Goal: Information Seeking & Learning: Check status

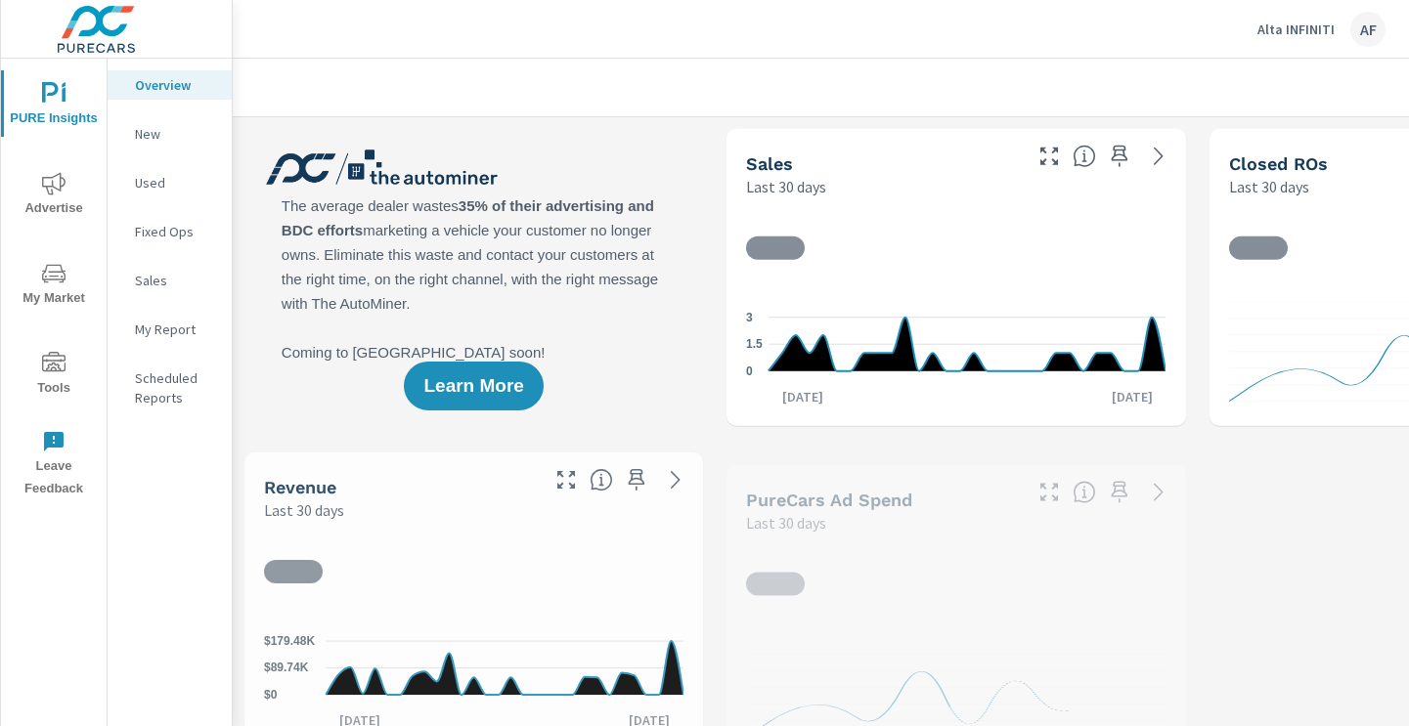
click at [41, 382] on span "Tools" at bounding box center [54, 376] width 94 height 48
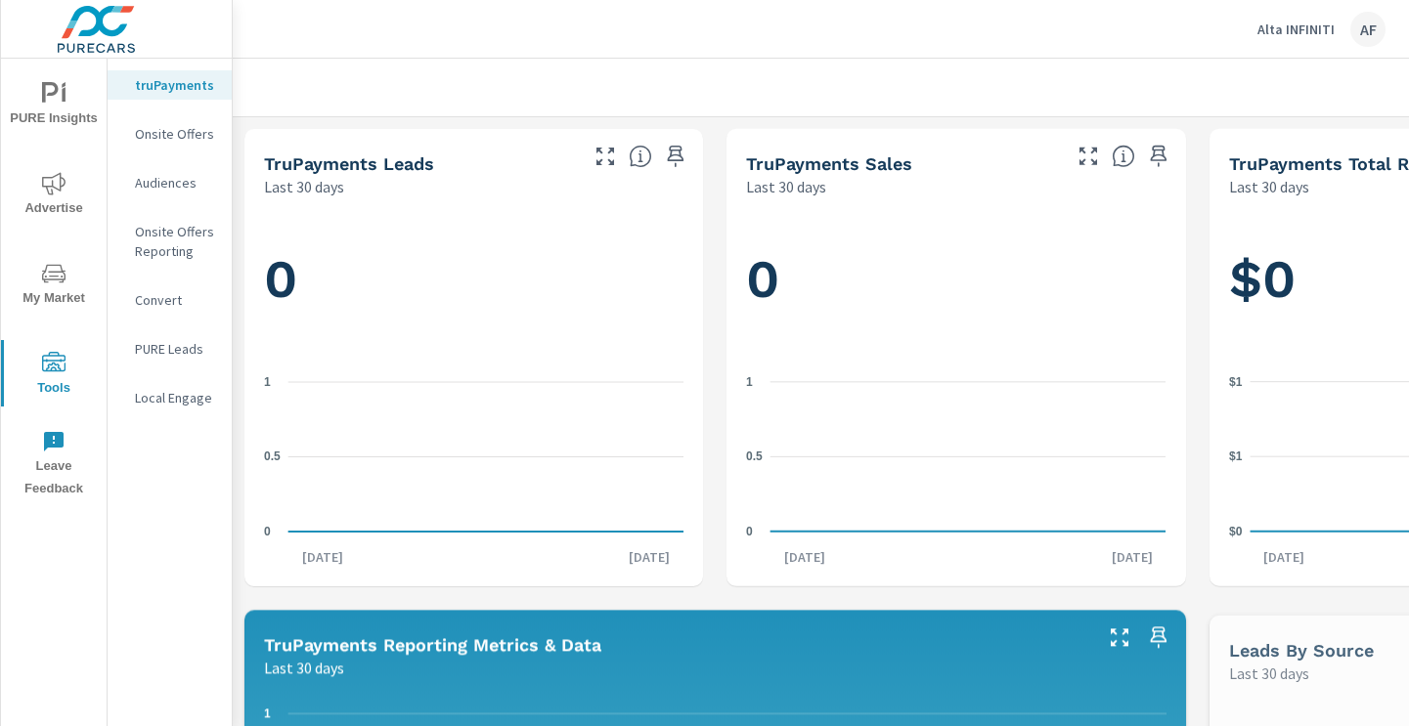
click at [167, 124] on p "Onsite Offers" at bounding box center [175, 134] width 81 height 20
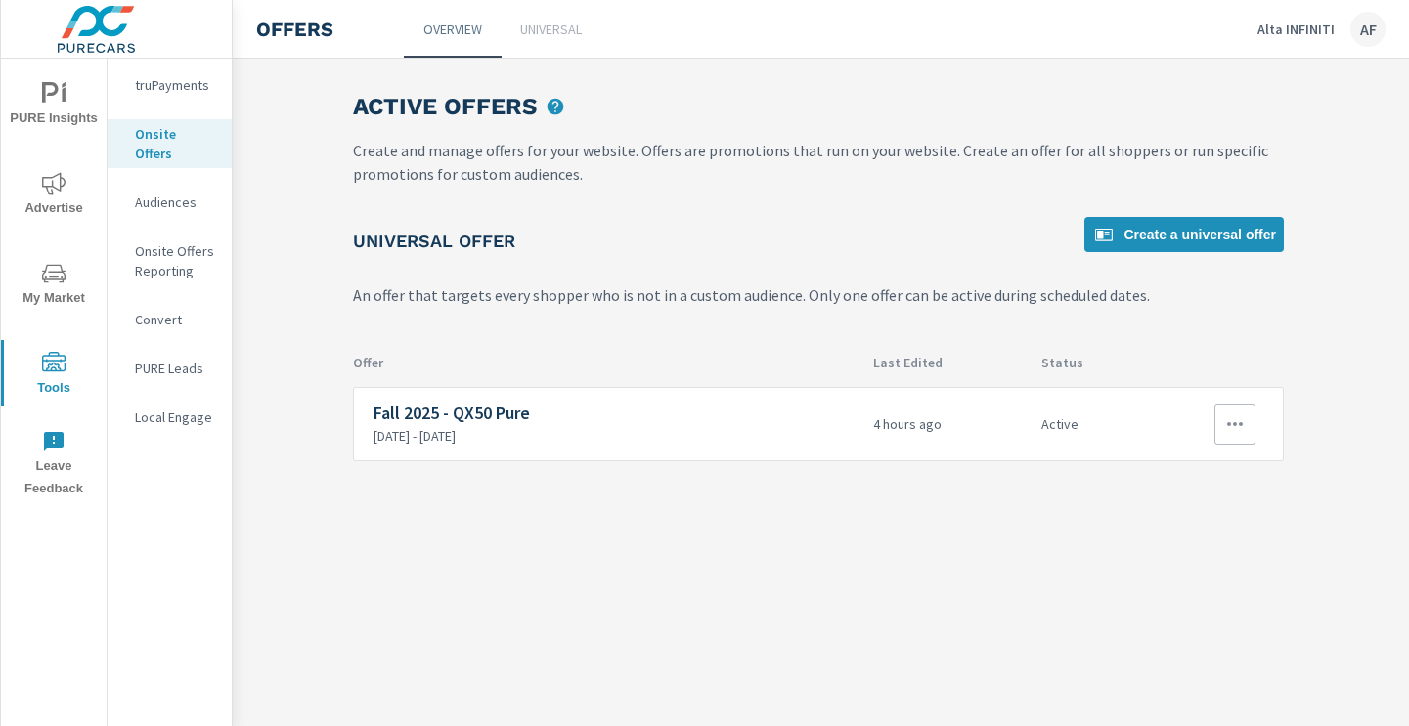
scroll to position [0, 146]
click at [557, 28] on p "Universal" at bounding box center [551, 30] width 62 height 20
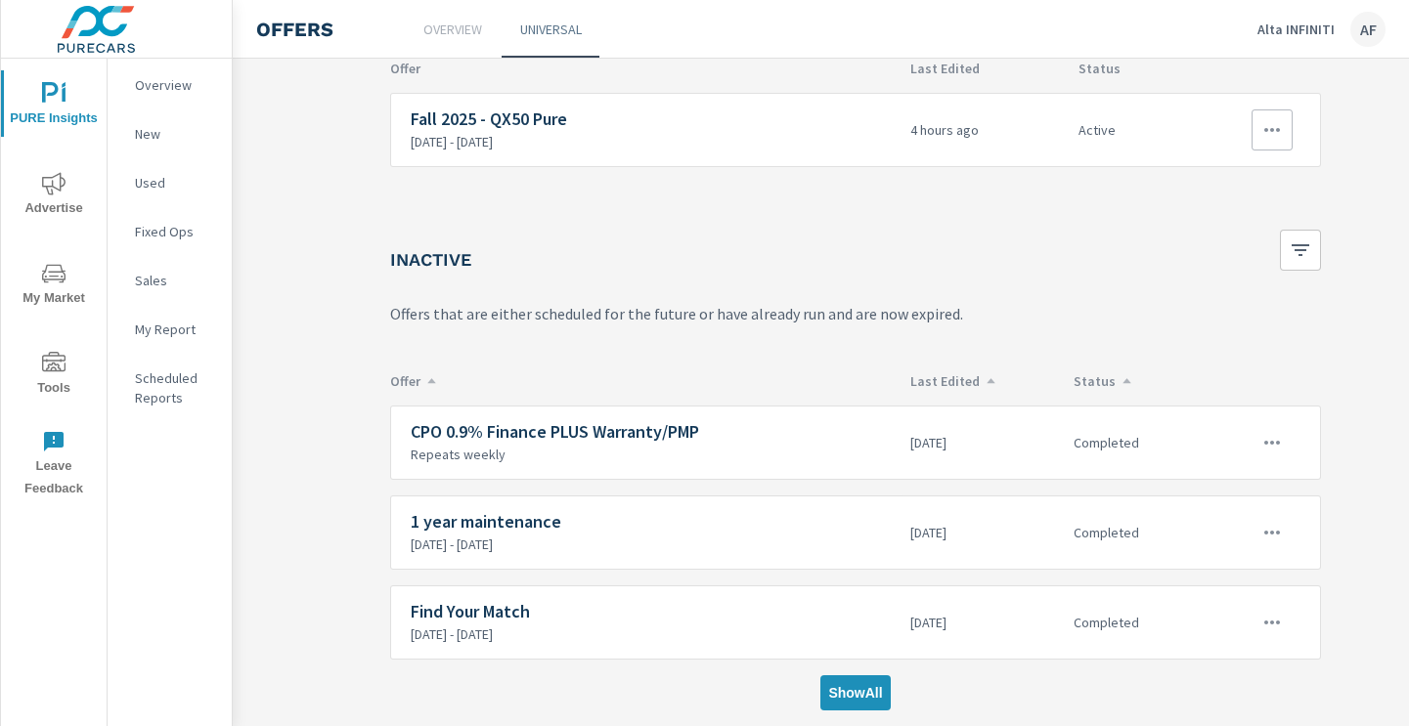
scroll to position [237, 114]
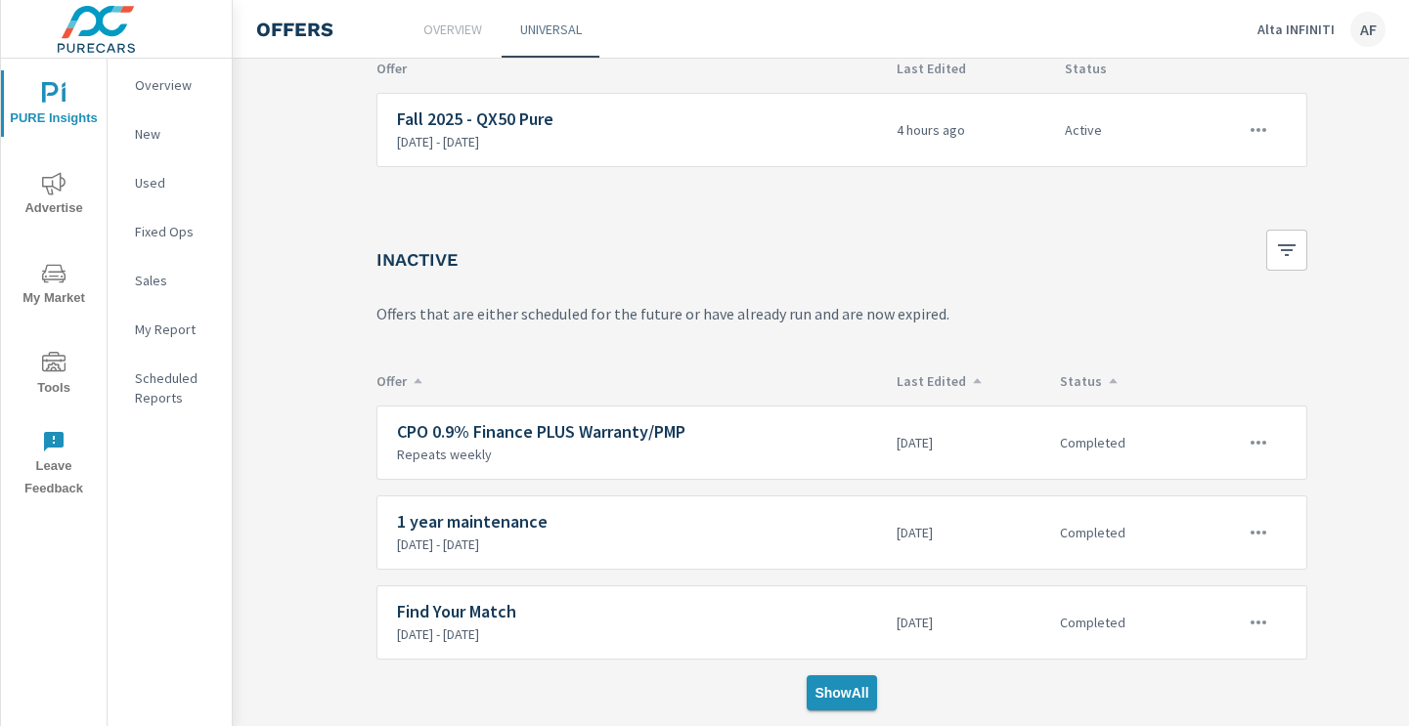
click at [836, 690] on span "Show All" at bounding box center [841, 693] width 54 height 18
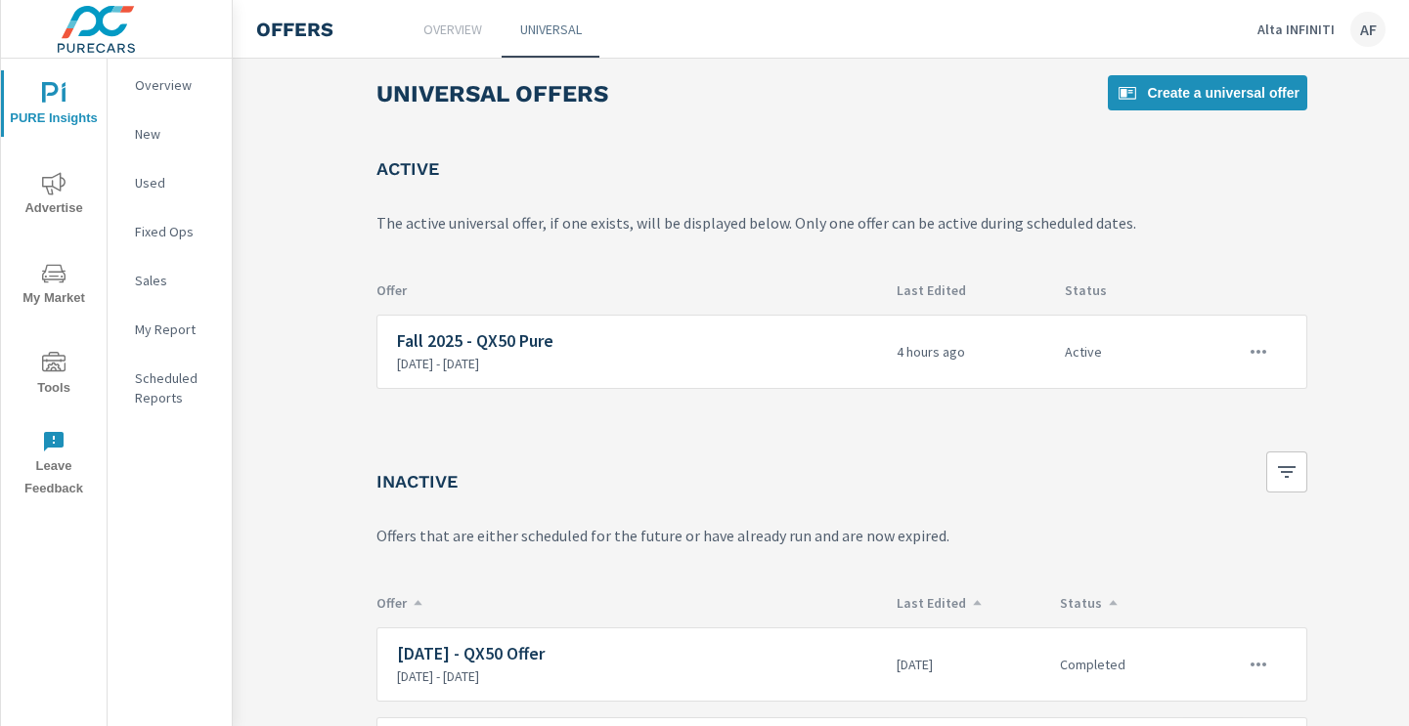
scroll to position [0, 114]
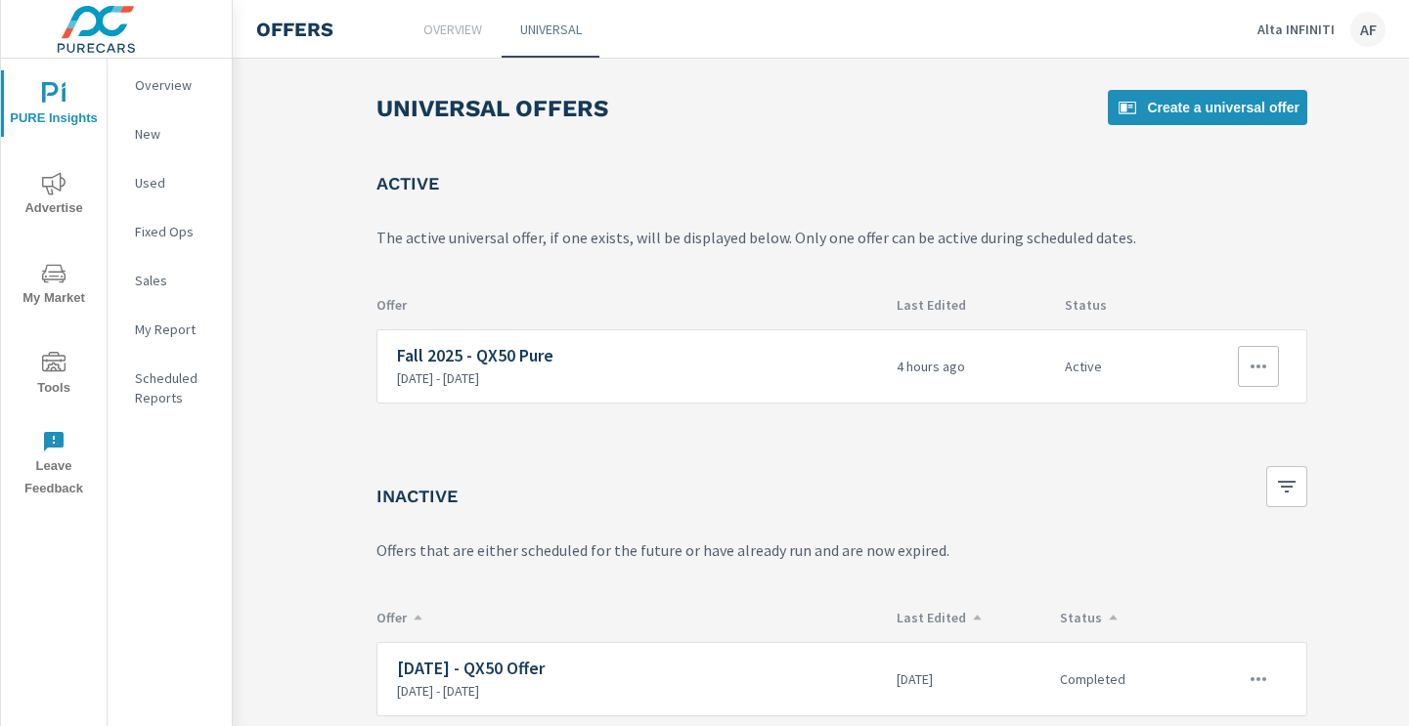
click at [1241, 366] on button "button" at bounding box center [1258, 366] width 41 height 41
click at [1212, 463] on div "View Report" at bounding box center [1222, 459] width 85 height 23
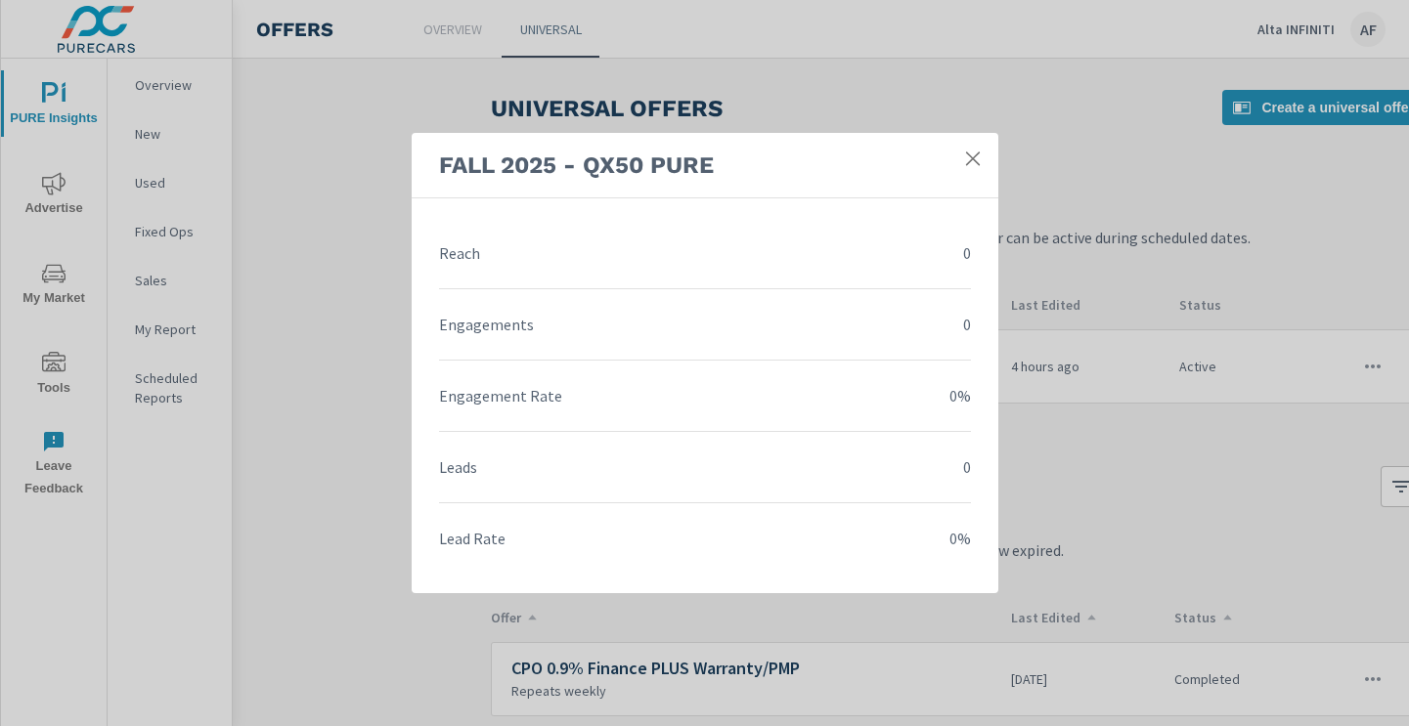
click at [977, 157] on icon at bounding box center [973, 159] width 20 height 20
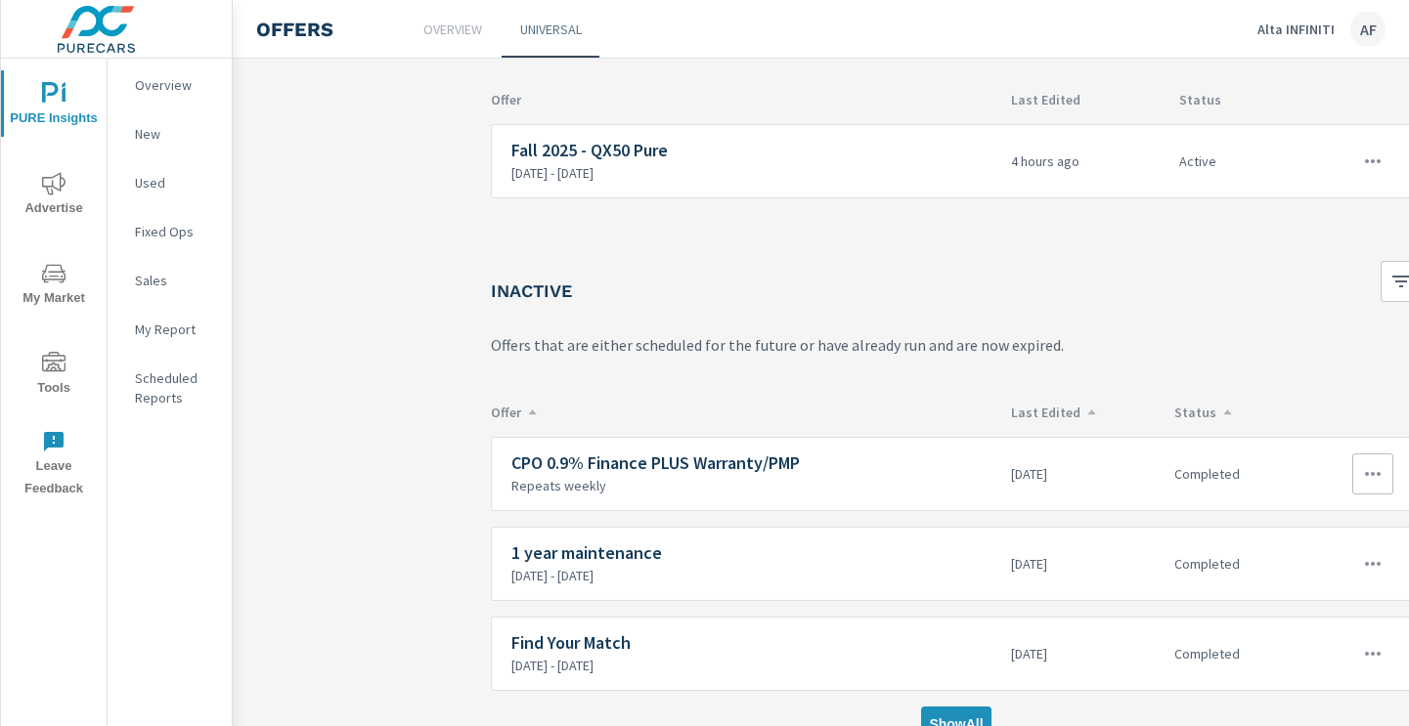
scroll to position [237, 0]
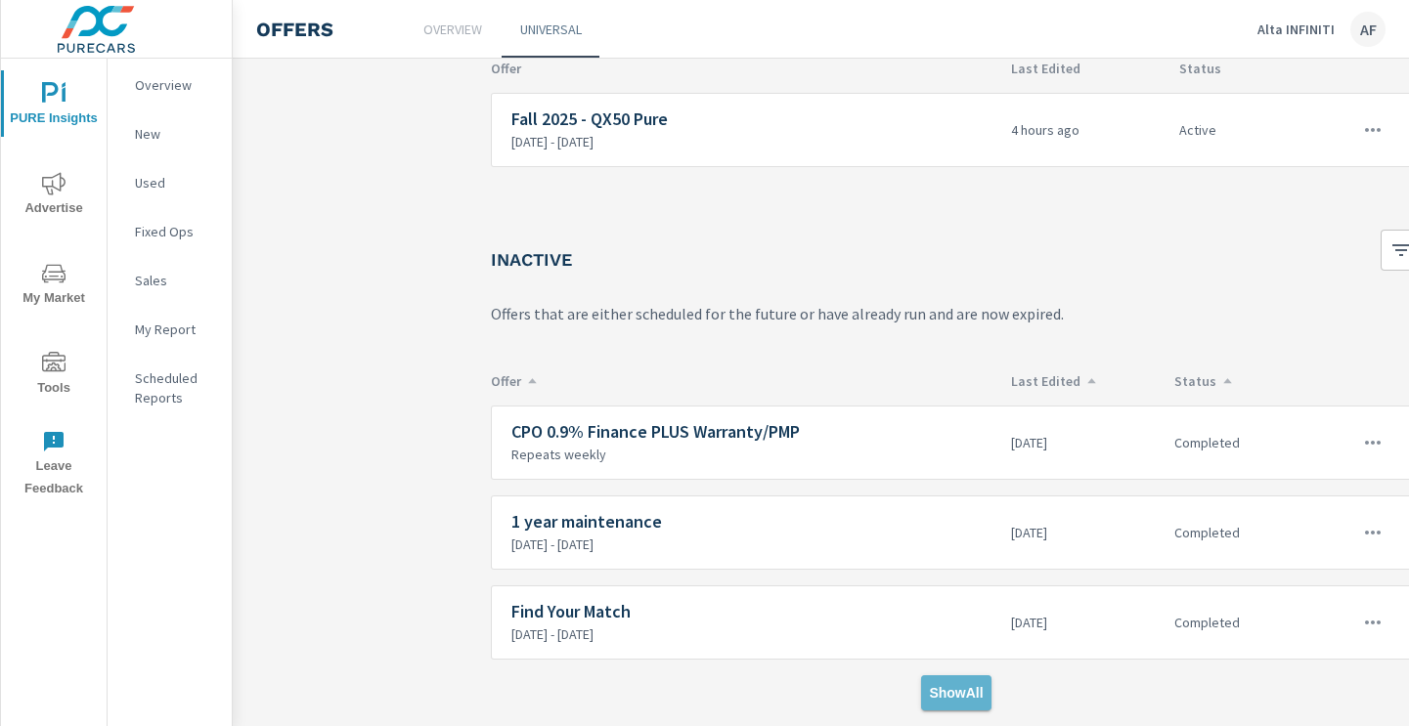
click at [971, 683] on button "Show All" at bounding box center [955, 693] width 69 height 35
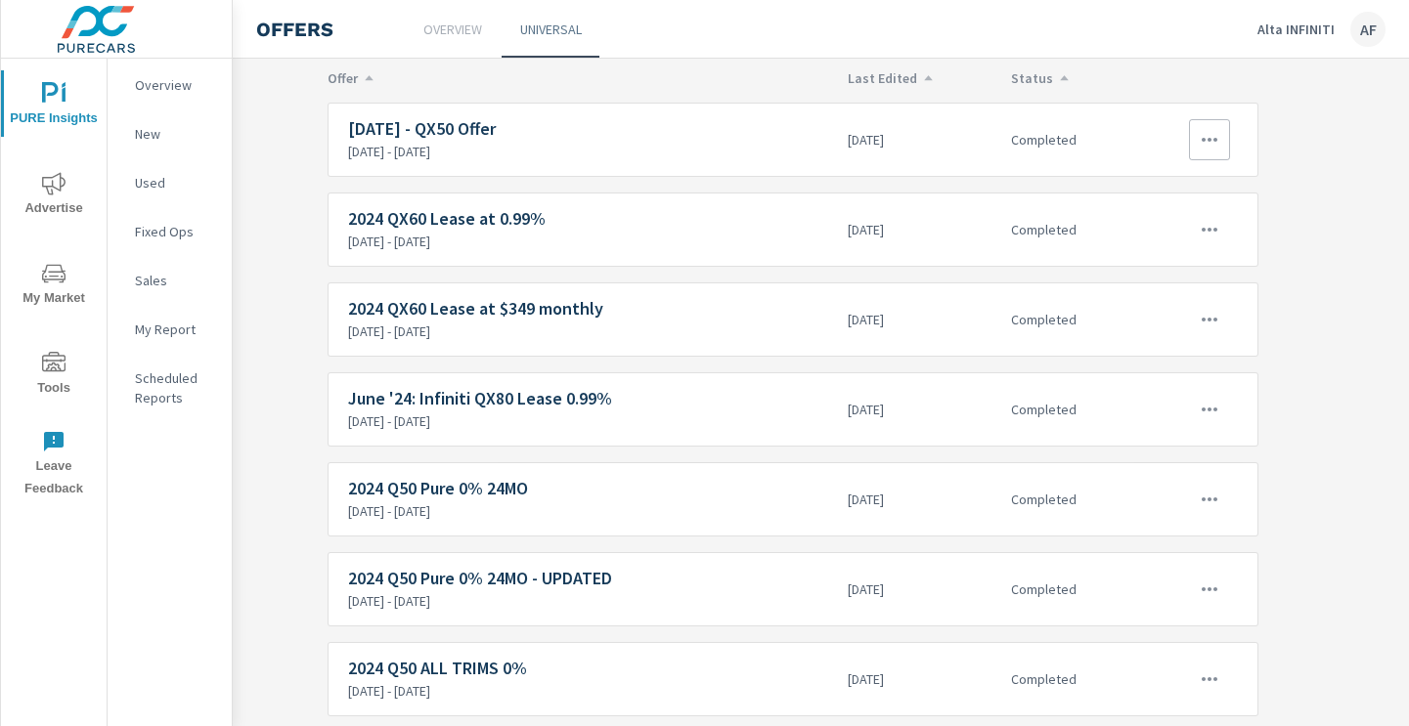
scroll to position [540, 233]
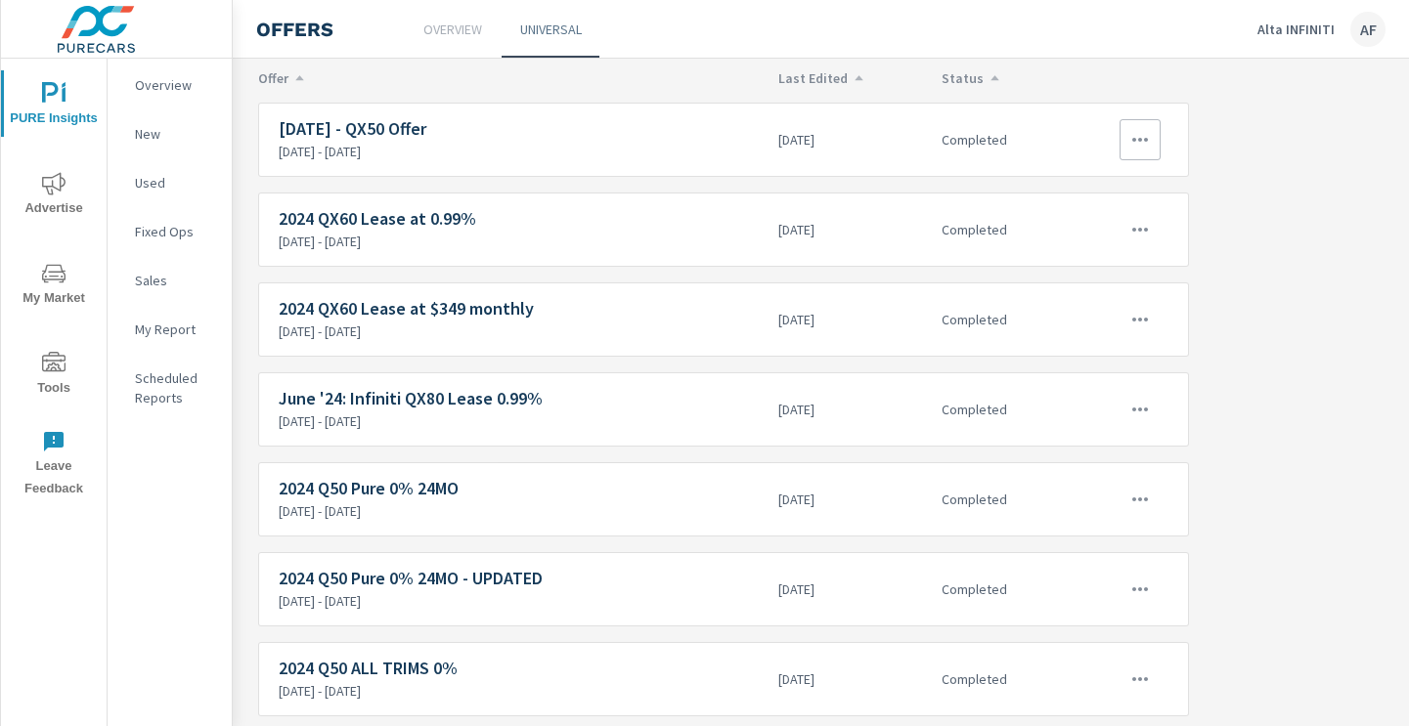
click at [1142, 134] on icon "button" at bounding box center [1139, 139] width 23 height 23
click at [1106, 236] on div "View Report" at bounding box center [1104, 232] width 85 height 23
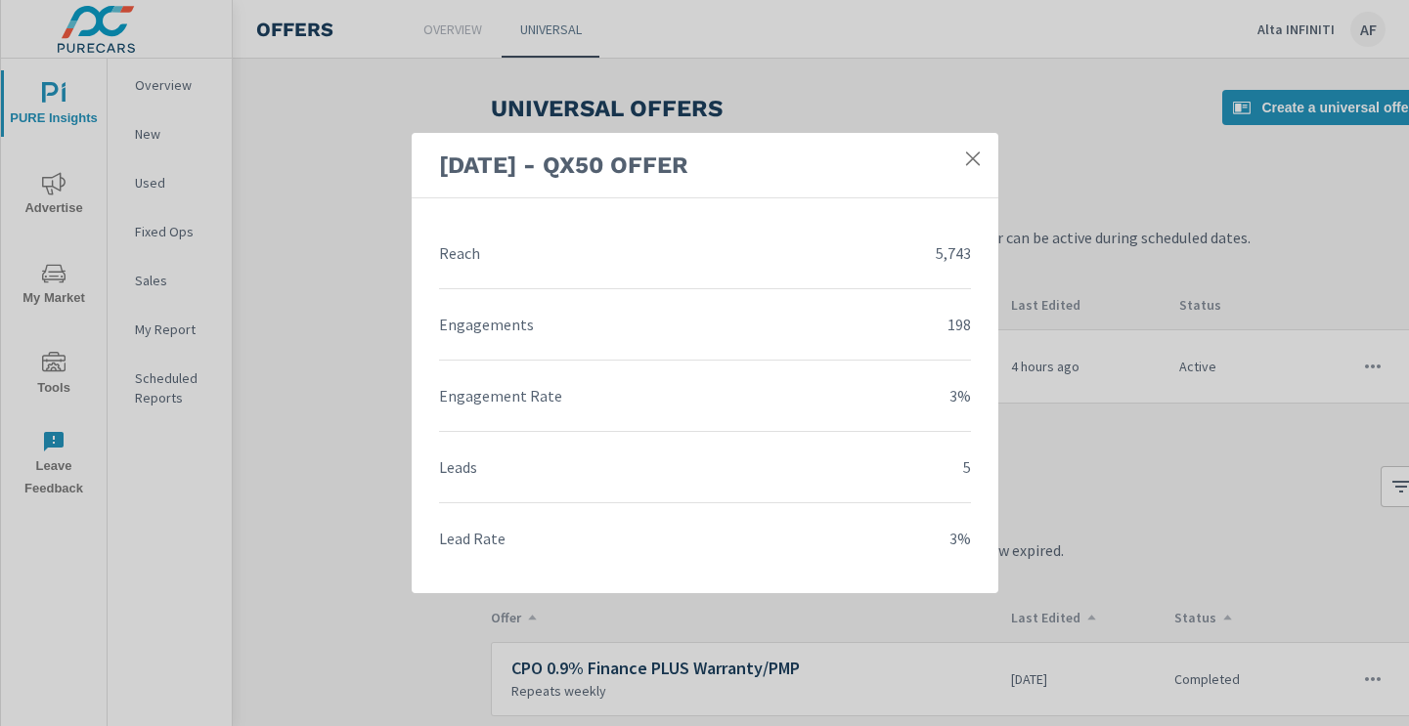
click at [964, 149] on icon at bounding box center [973, 159] width 20 height 20
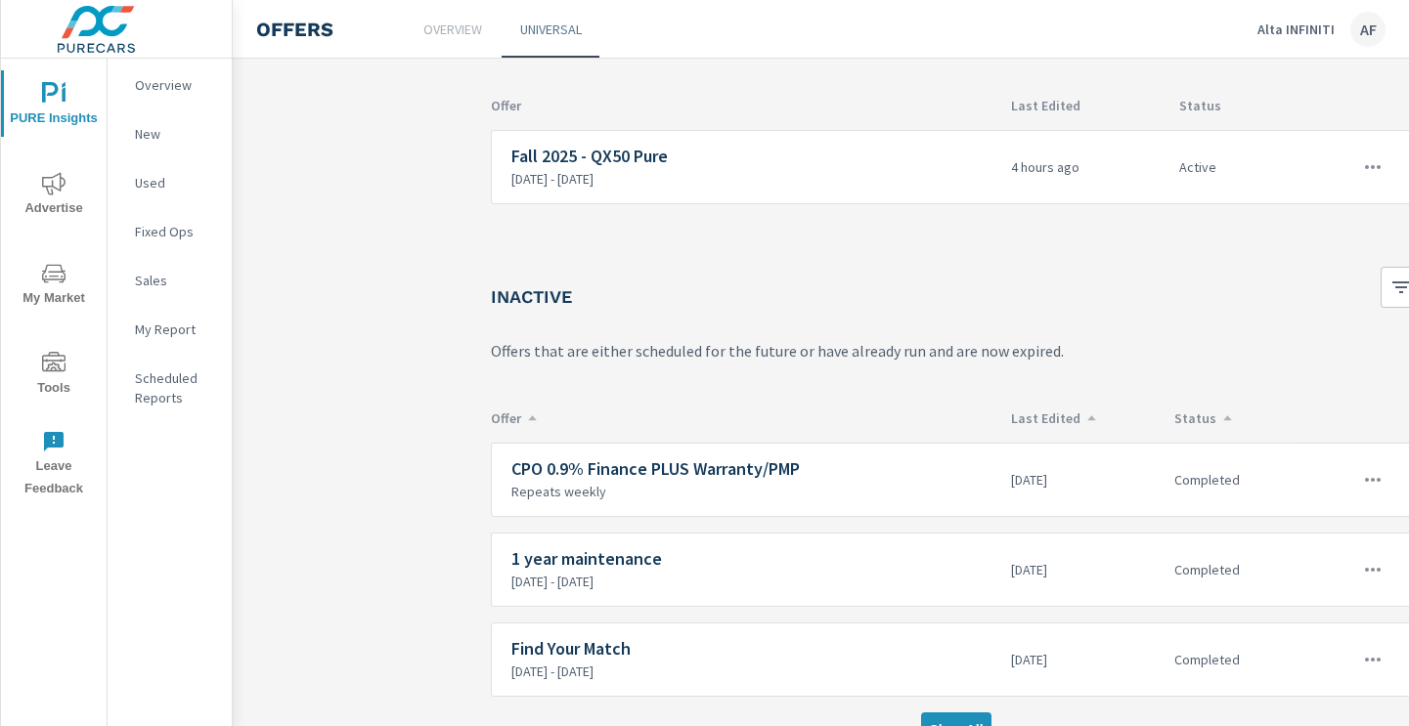
scroll to position [237, 0]
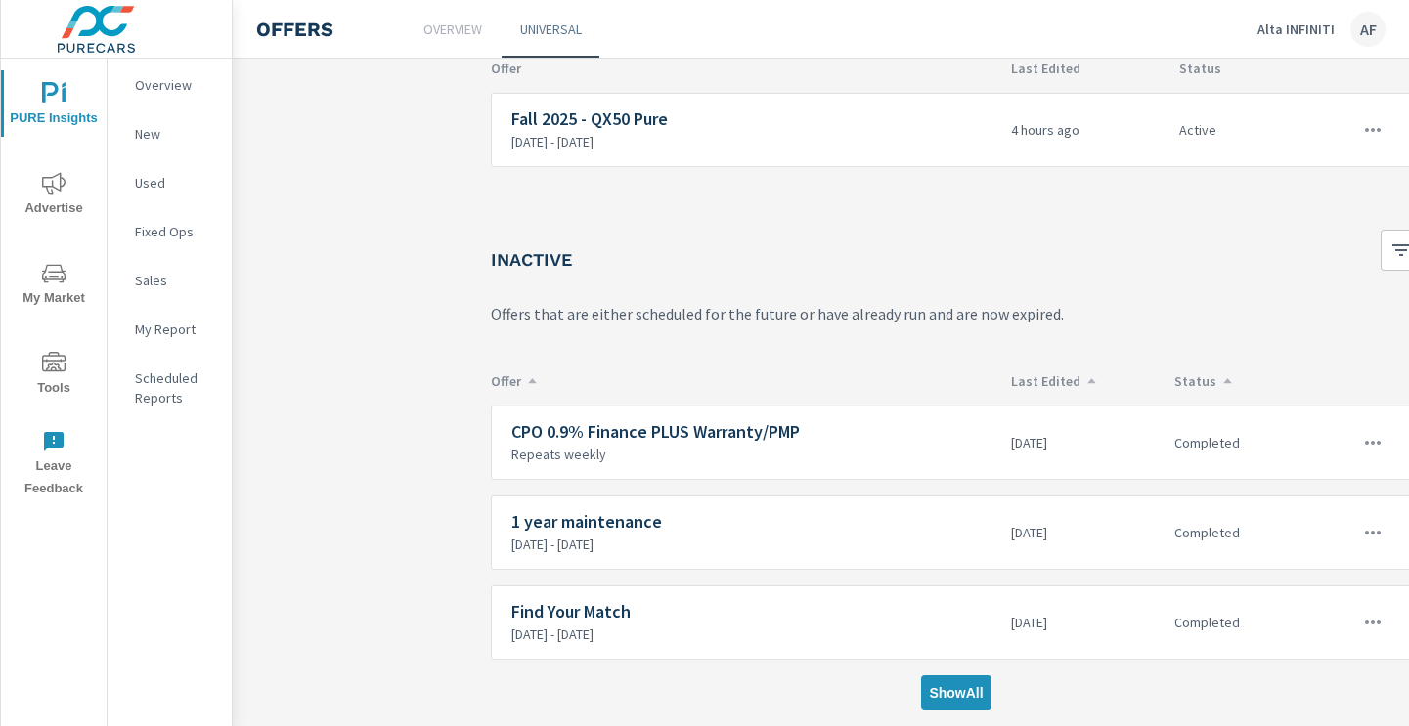
click at [1298, 27] on p "Alta INFINITI" at bounding box center [1295, 30] width 77 height 18
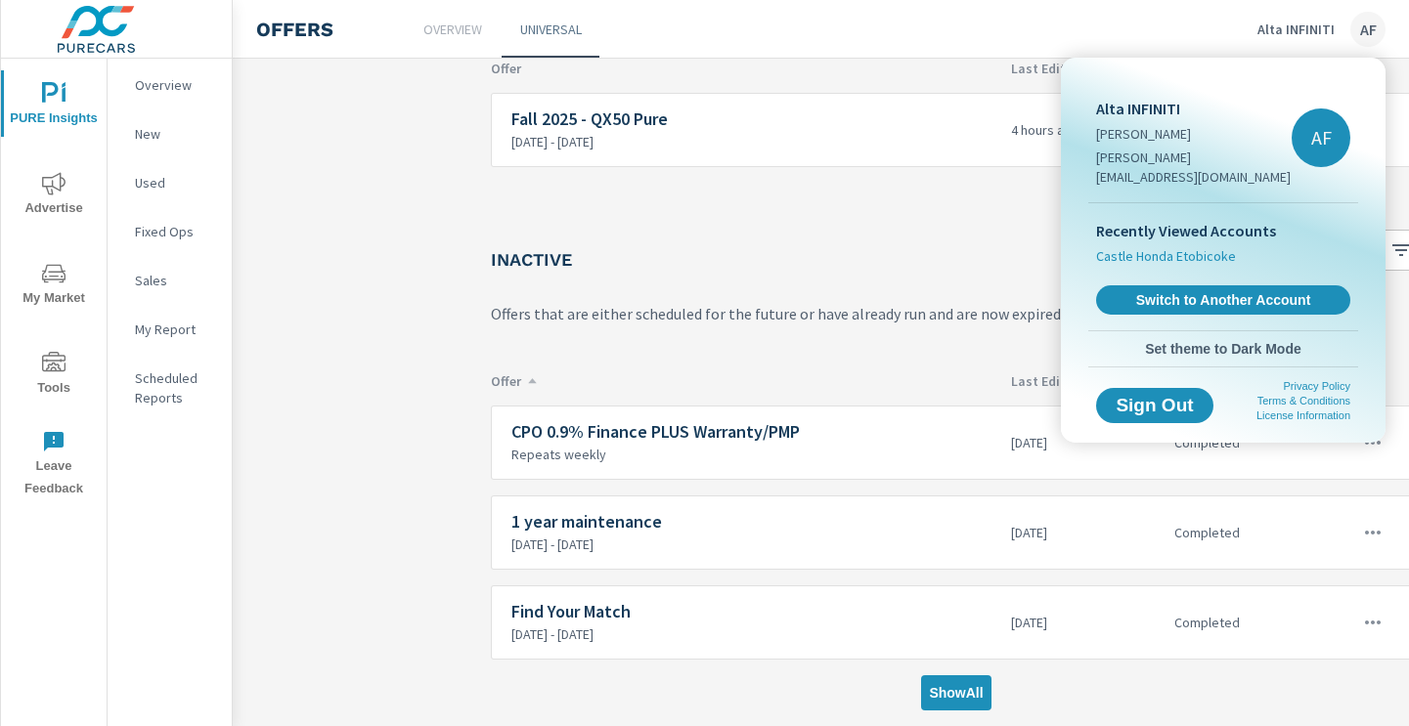
click at [1203, 246] on span "Castle Honda Etobicoke" at bounding box center [1166, 256] width 140 height 20
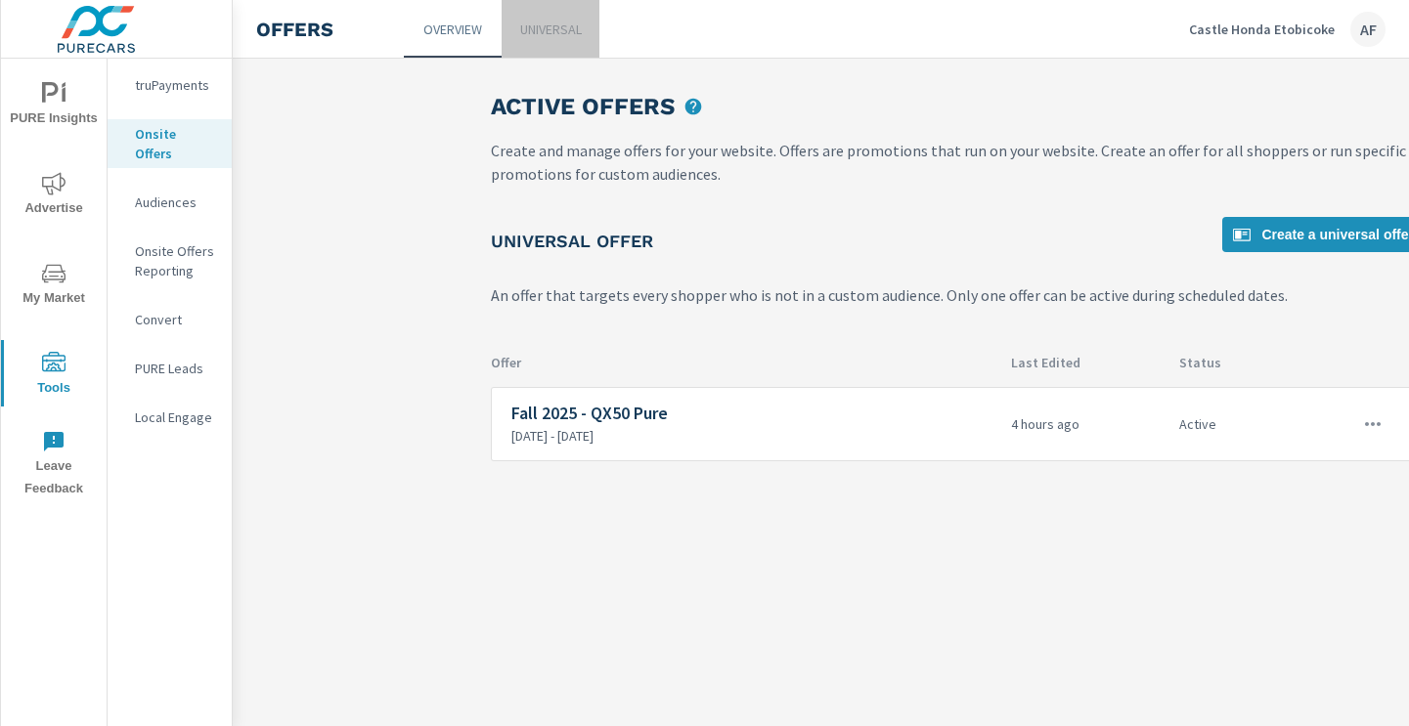
click at [562, 36] on p "Universal" at bounding box center [551, 30] width 62 height 20
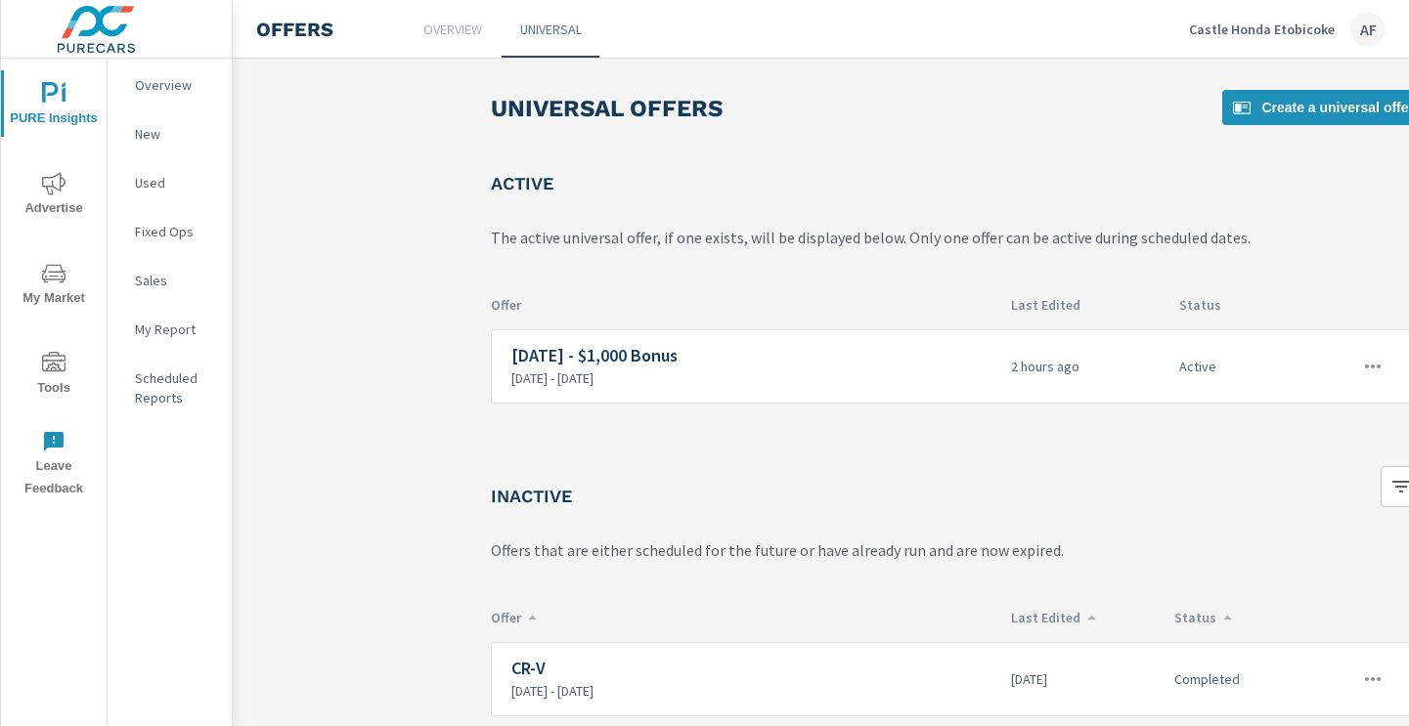
scroll to position [237, 0]
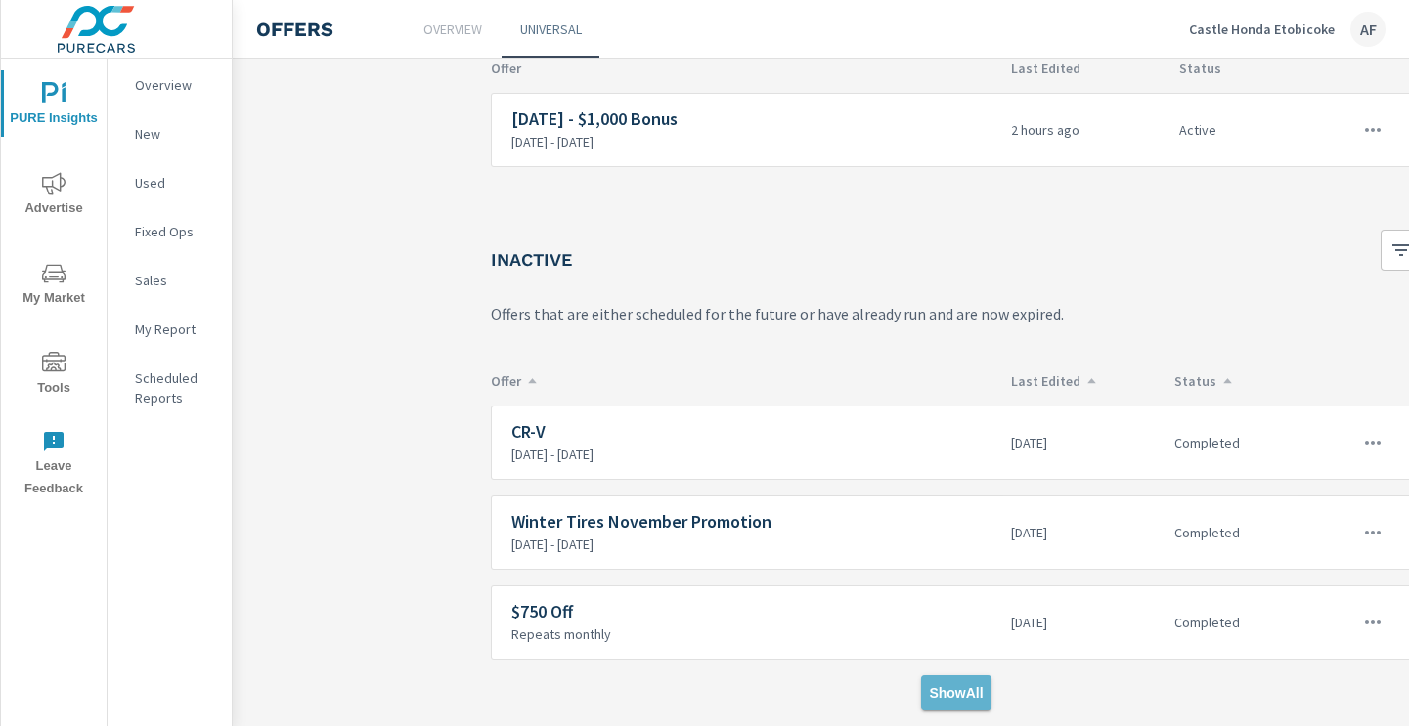
click at [942, 702] on button "Show All" at bounding box center [955, 693] width 69 height 35
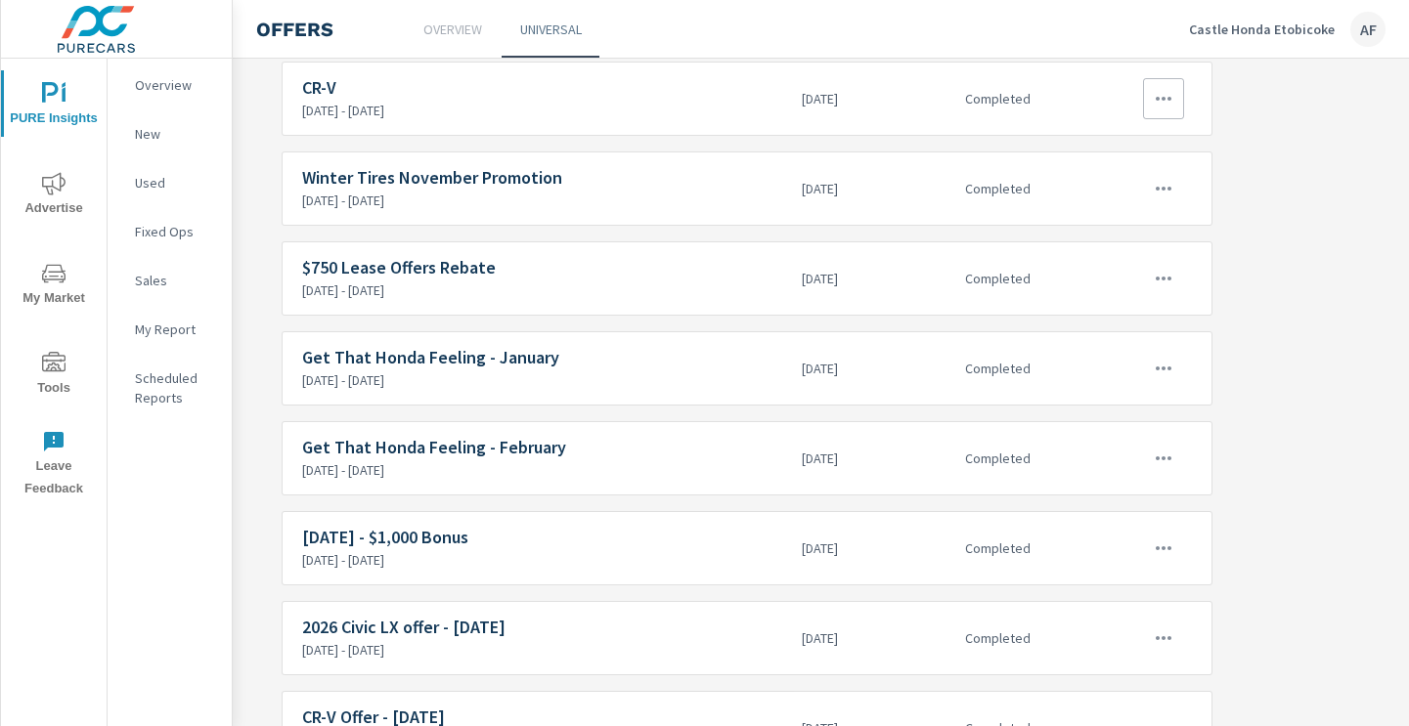
scroll to position [671, 271]
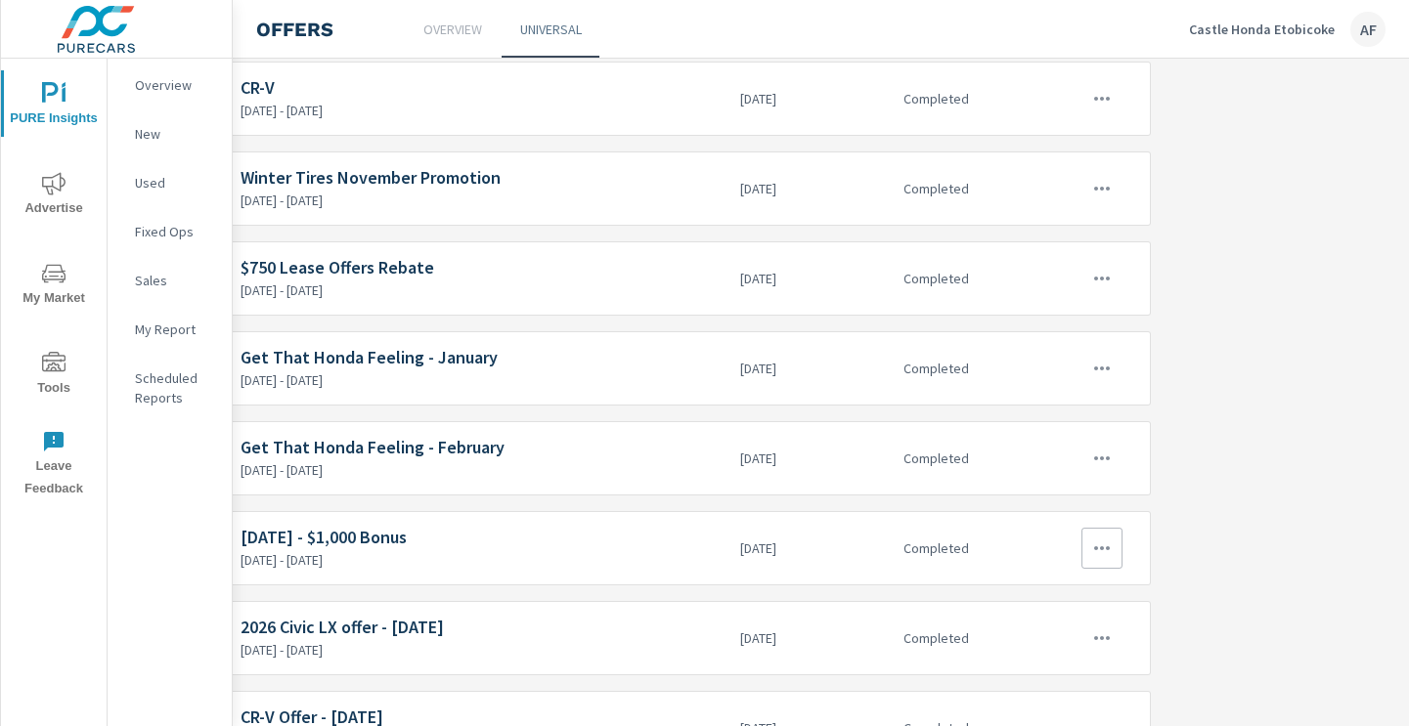
click at [1109, 542] on icon "button" at bounding box center [1101, 548] width 23 height 23
click at [1066, 631] on div "View Report" at bounding box center [1066, 641] width 85 height 23
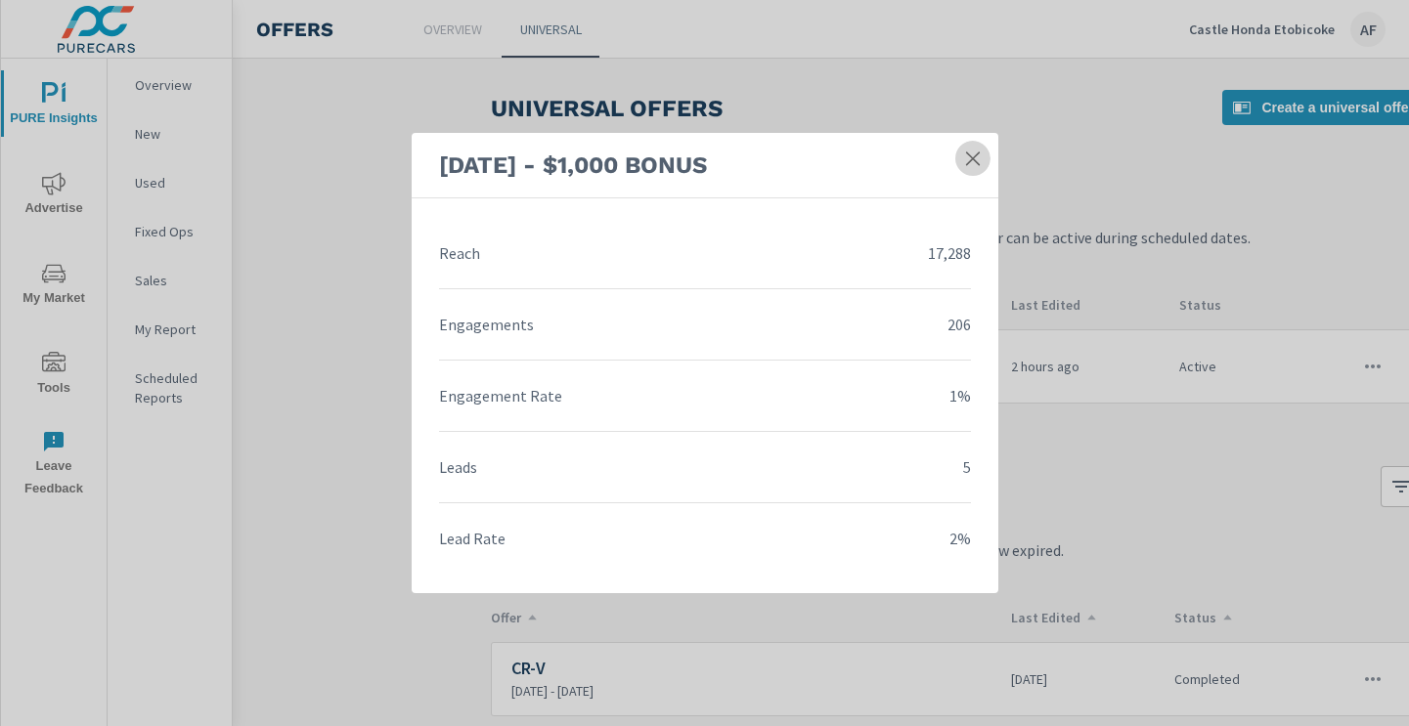
click at [966, 157] on icon at bounding box center [973, 159] width 20 height 20
